Goal: Task Accomplishment & Management: Manage account settings

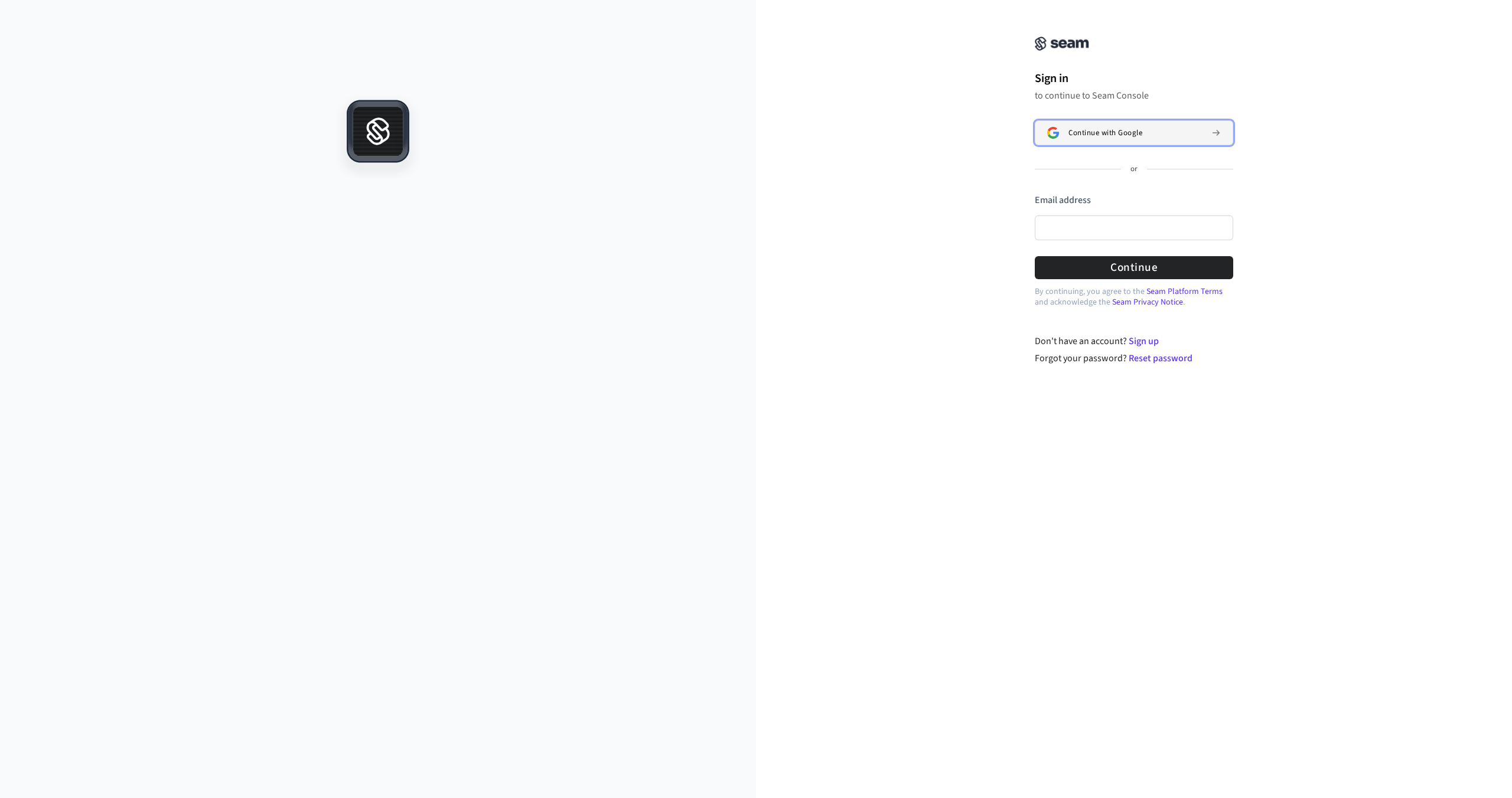
click at [1124, 134] on span "Continue with Google" at bounding box center [1105, 133] width 74 height 10
